Goal: Transaction & Acquisition: Purchase product/service

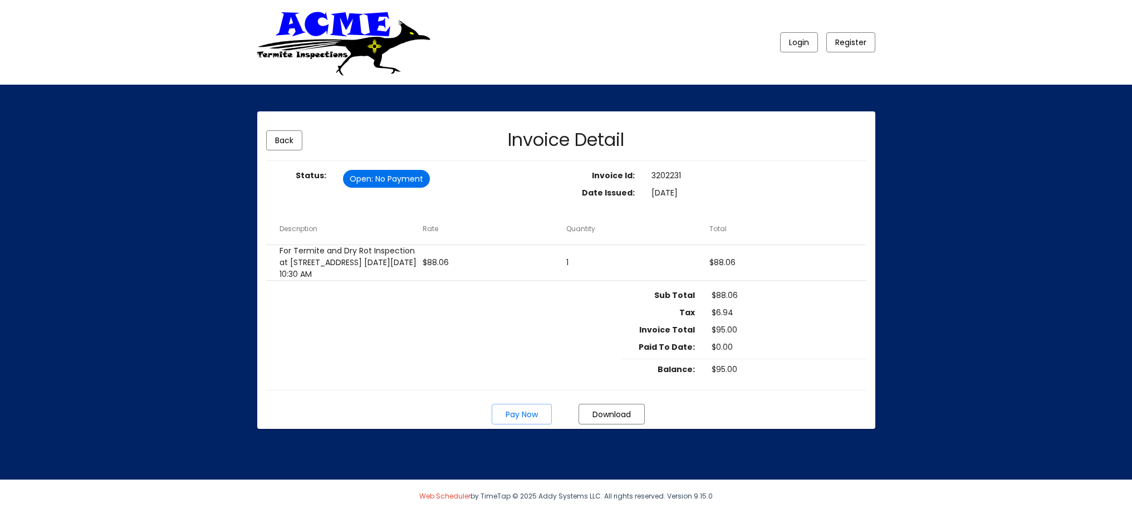
click at [517, 420] on span "Pay Now" at bounding box center [522, 414] width 32 height 11
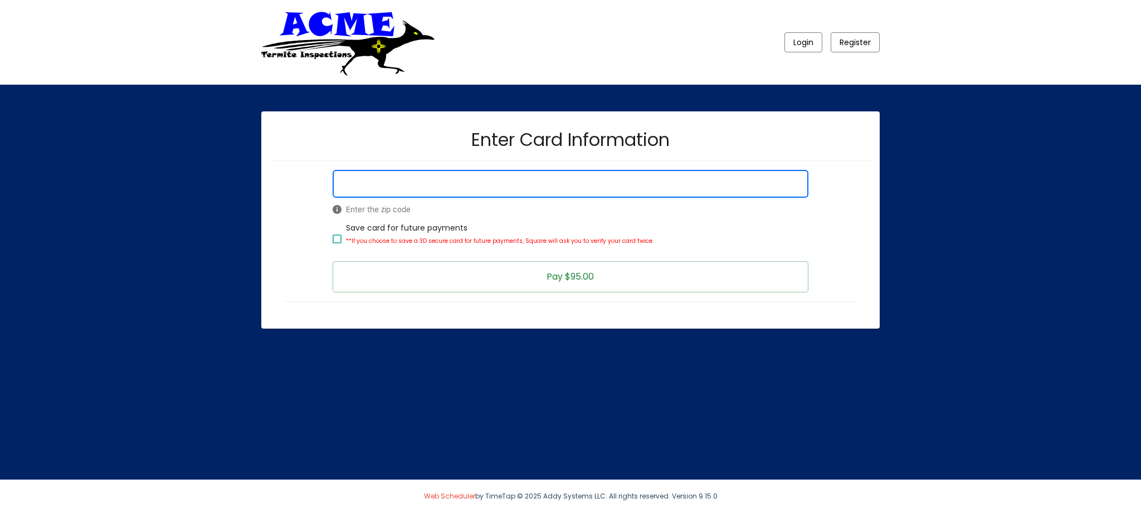
click at [222, 241] on div "Login Register Enter Card Information Enter the zip code Save card for future p…" at bounding box center [570, 197] width 1141 height 395
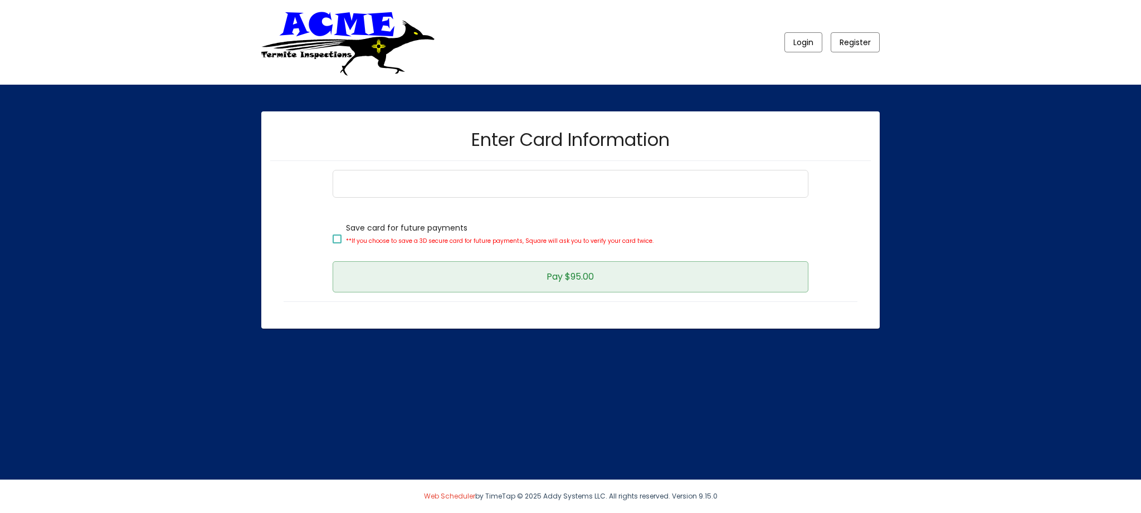
click at [654, 269] on button "Pay $95.00" at bounding box center [569, 276] width 475 height 31
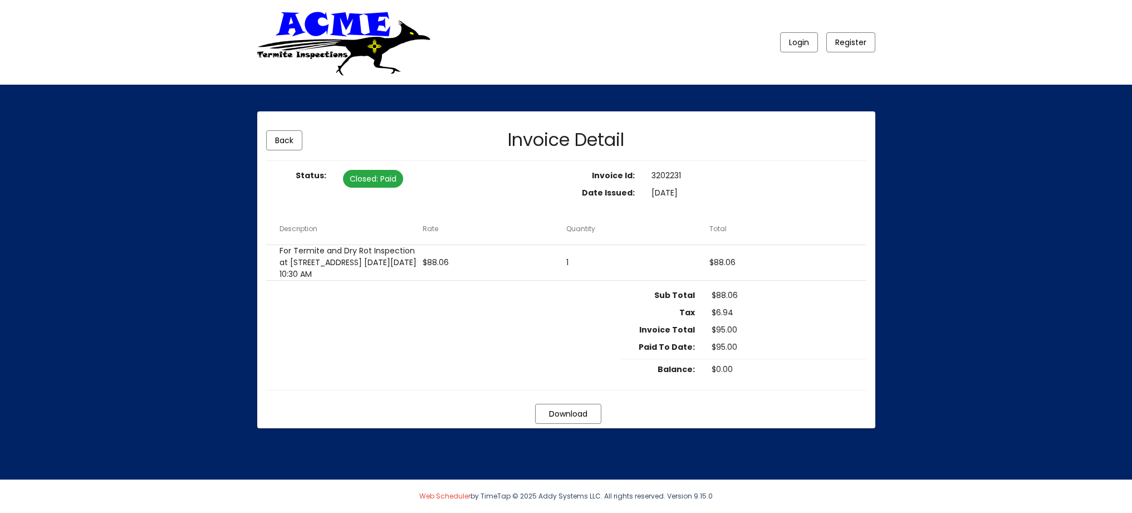
click at [438, 317] on div "Sub Total $88.06 Tax $6.94 Invoice Total $95.00 Paid To Date: $95.00 Balance: $…" at bounding box center [566, 335] width 600 height 91
click at [464, 317] on div "Sub Total $88.06 Tax $6.94 Invoice Total $95.00 Paid To Date: $95.00 Balance: $…" at bounding box center [566, 335] width 600 height 91
